Goal: Task Accomplishment & Management: Use online tool/utility

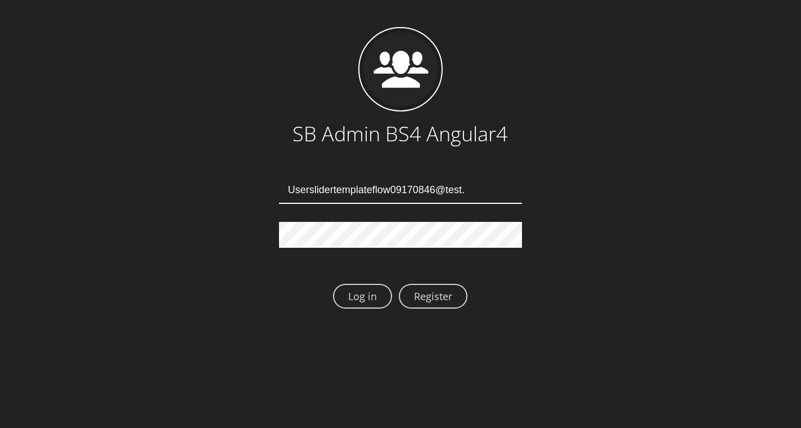
type input "Userslidertemplateflow09170846@test.qa"
type input "Userslidertemplateflow09170851@test.qa"
